Goal: Find contact information: Find contact information

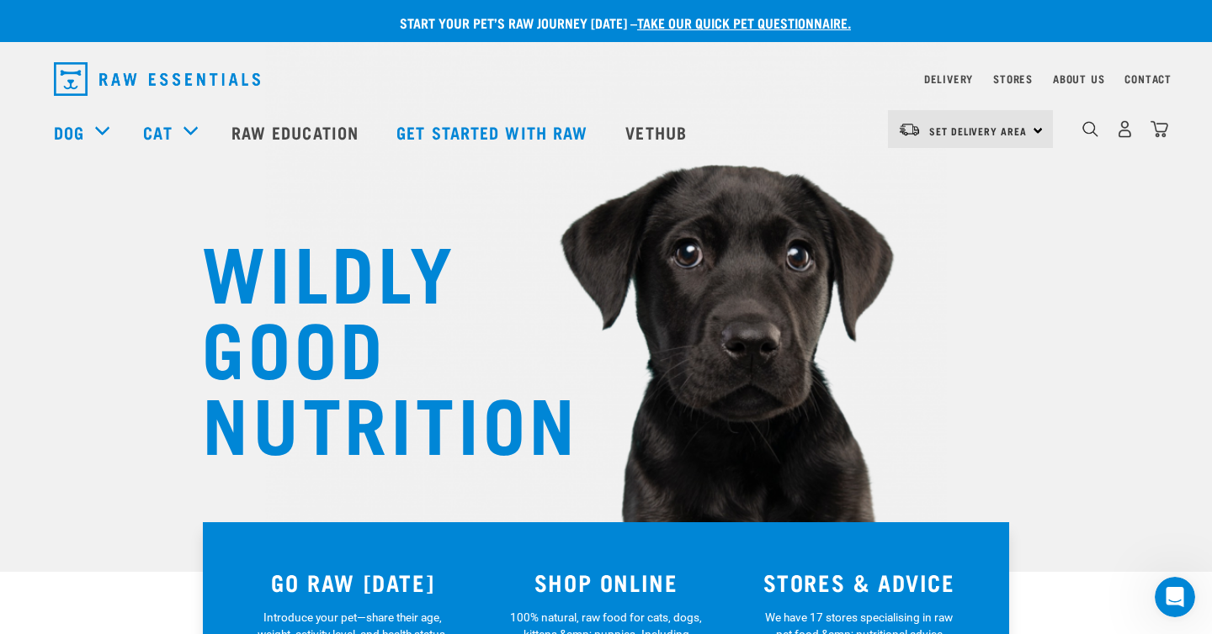
click at [1009, 72] on div "Stores" at bounding box center [1013, 79] width 40 height 20
click at [1013, 79] on link "Stores" at bounding box center [1013, 79] width 40 height 6
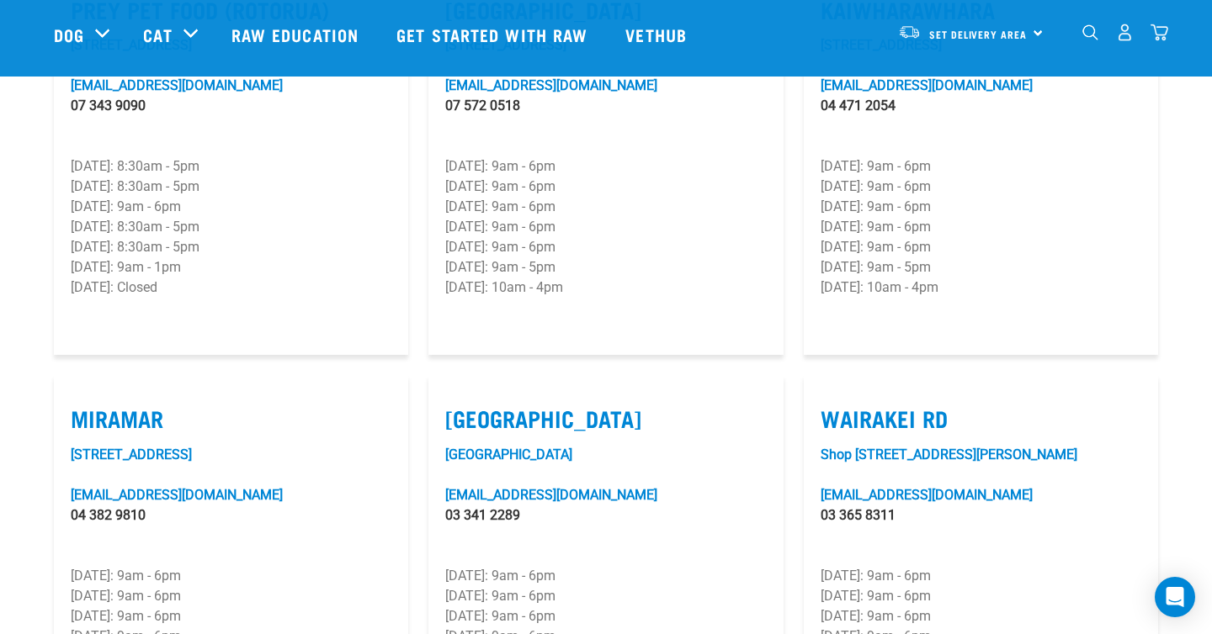
scroll to position [2266, 0]
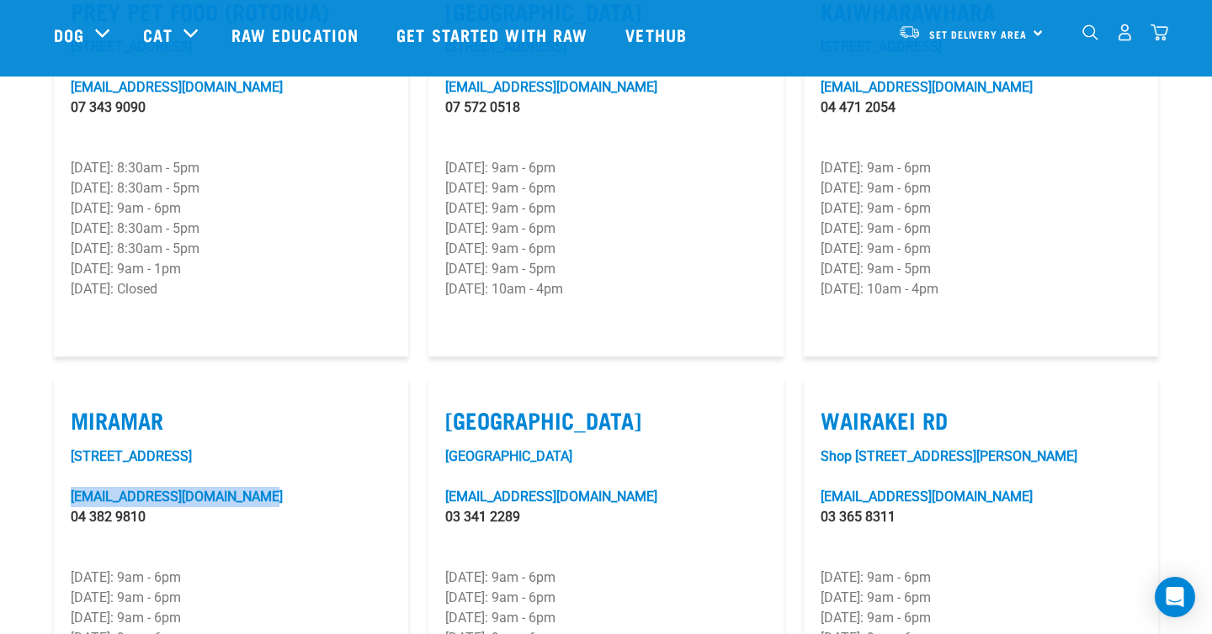
drag, startPoint x: 266, startPoint y: 449, endPoint x: 65, endPoint y: 445, distance: 201.1
click at [65, 445] on article "Miramar 8/11 Tauhinu Road, Miramar miramar@rawessentials.co.nz 04 382 9810 Mond…" at bounding box center [231, 572] width 354 height 390
copy link "miramar@rawessentials.co.nz"
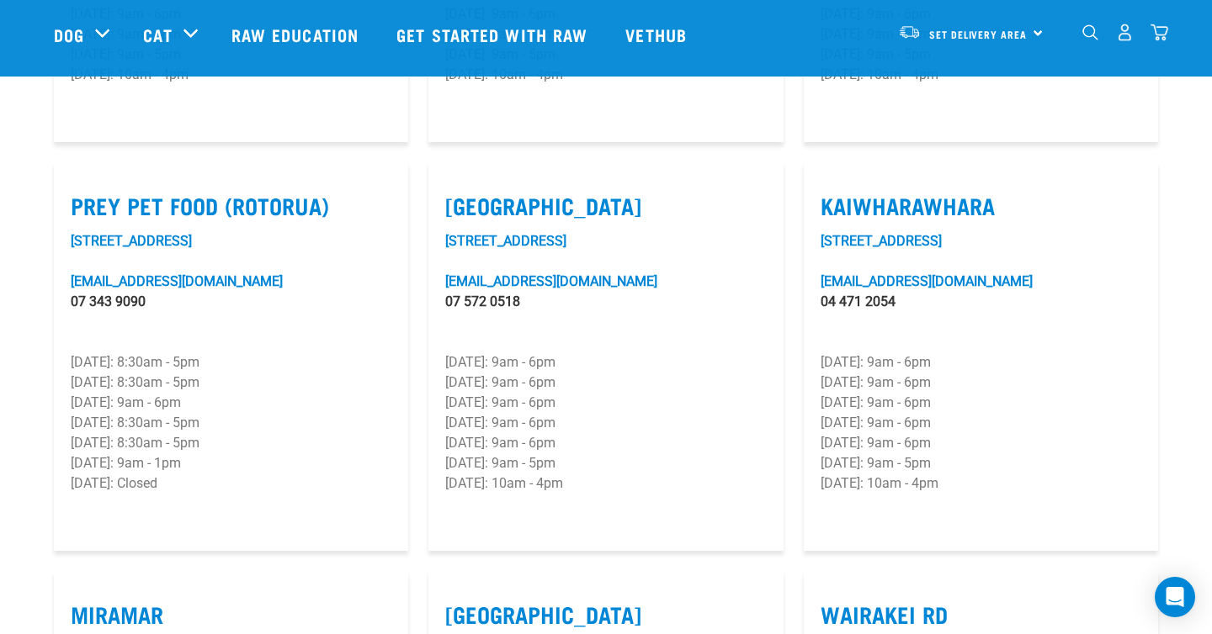
scroll to position [2062, 0]
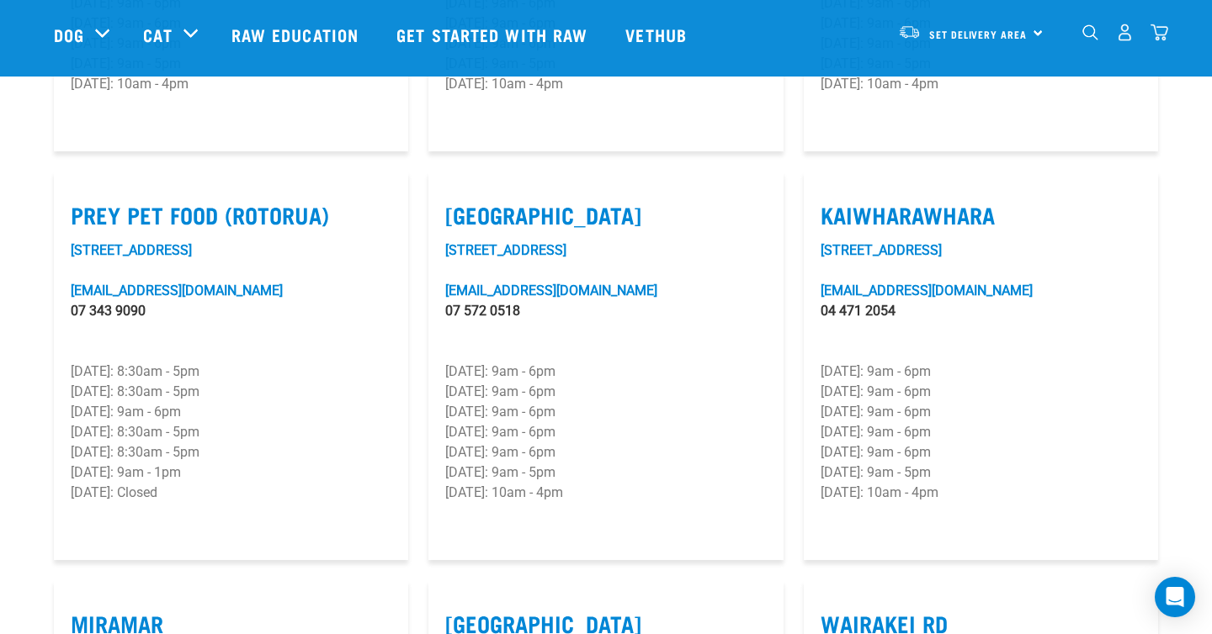
drag, startPoint x: 1053, startPoint y: 242, endPoint x: 798, endPoint y: 245, distance: 254.9
click at [798, 245] on div "Kaiwharawhara Unit 6F, 33 Kaiwharawhara Road kaiwharawhara@rawessentials.co.nz …" at bounding box center [980, 367] width 374 height 410
copy link "kaiwharawhara@rawessentials.co.nz"
